Goal: Task Accomplishment & Management: Manage account settings

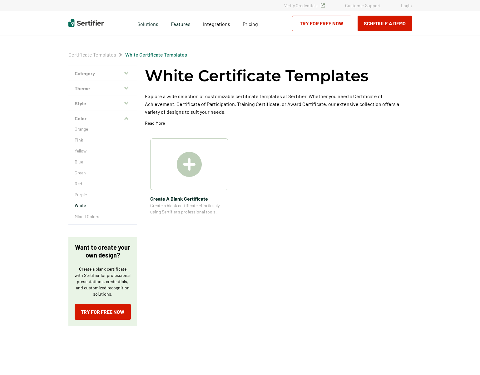
click at [404, 6] on link "Login" at bounding box center [406, 5] width 11 height 5
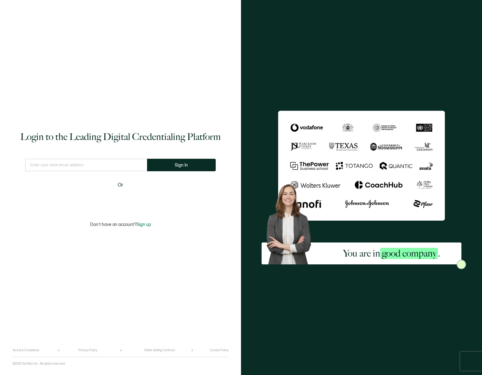
click at [82, 169] on input "text" at bounding box center [86, 165] width 122 height 12
type input "cherieagile@gmail.com"
click at [56, 166] on input "cherieagile@gmail.com" at bounding box center [86, 165] width 122 height 12
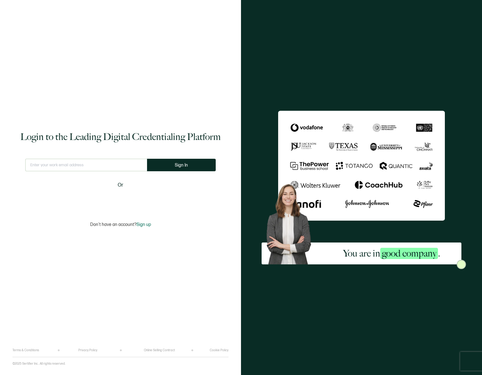
click at [184, 201] on div "This doesn't look like a valid email. Sign In Or" at bounding box center [120, 182] width 190 height 47
